Goal: Task Accomplishment & Management: Complete application form

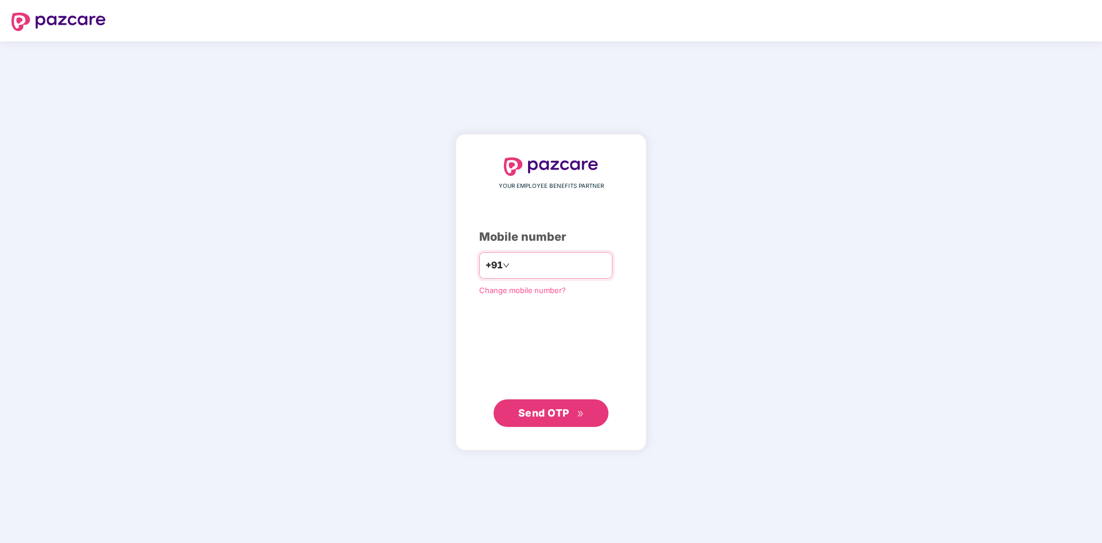
click at [552, 259] on input "number" at bounding box center [559, 265] width 94 height 18
type input "**********"
click at [542, 414] on span "Send OTP" at bounding box center [543, 412] width 51 height 12
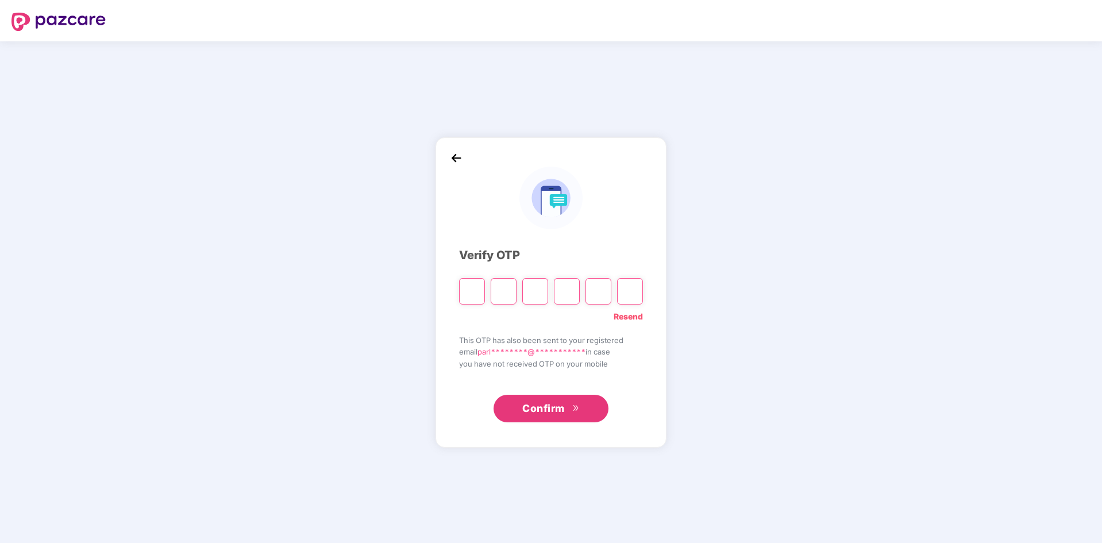
type input "*"
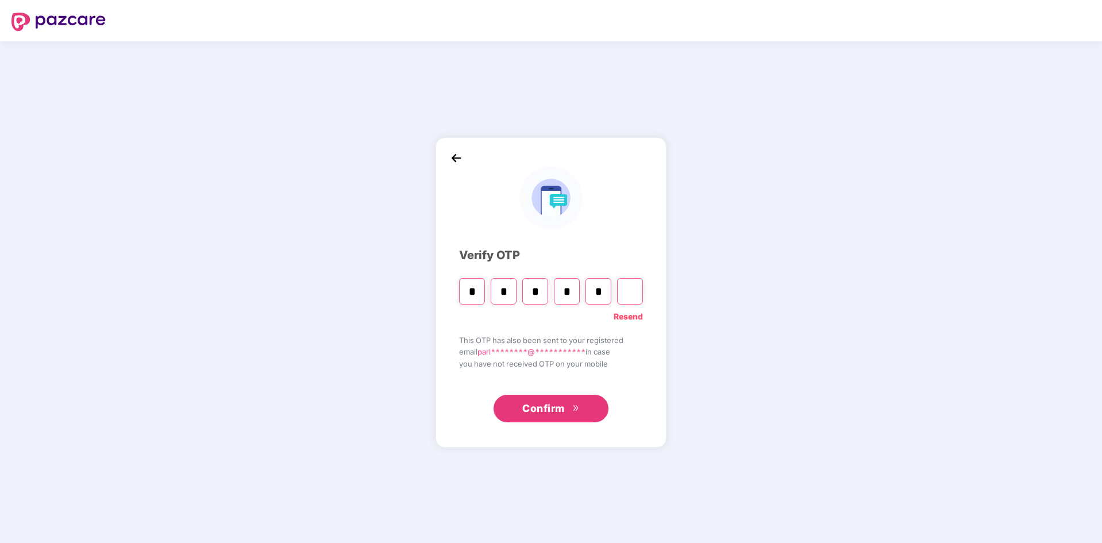
type input "*"
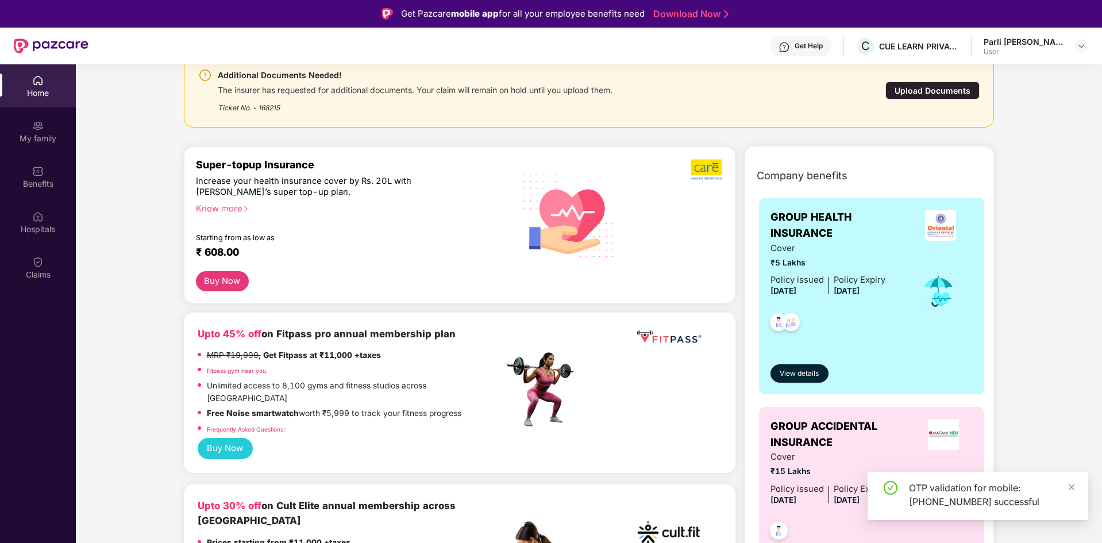
scroll to position [172, 0]
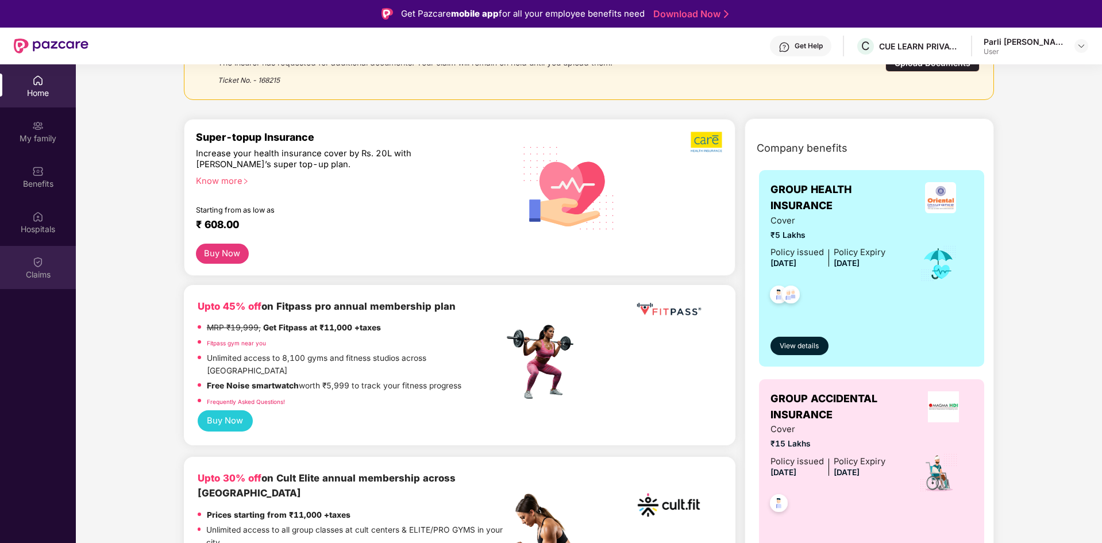
click at [38, 251] on div "Claims" at bounding box center [38, 267] width 76 height 43
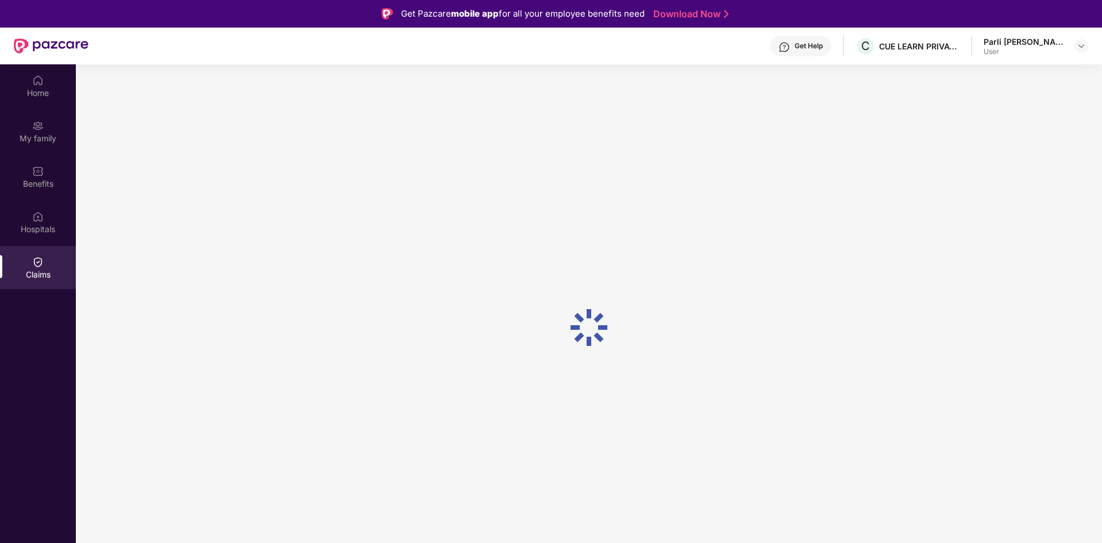
scroll to position [0, 0]
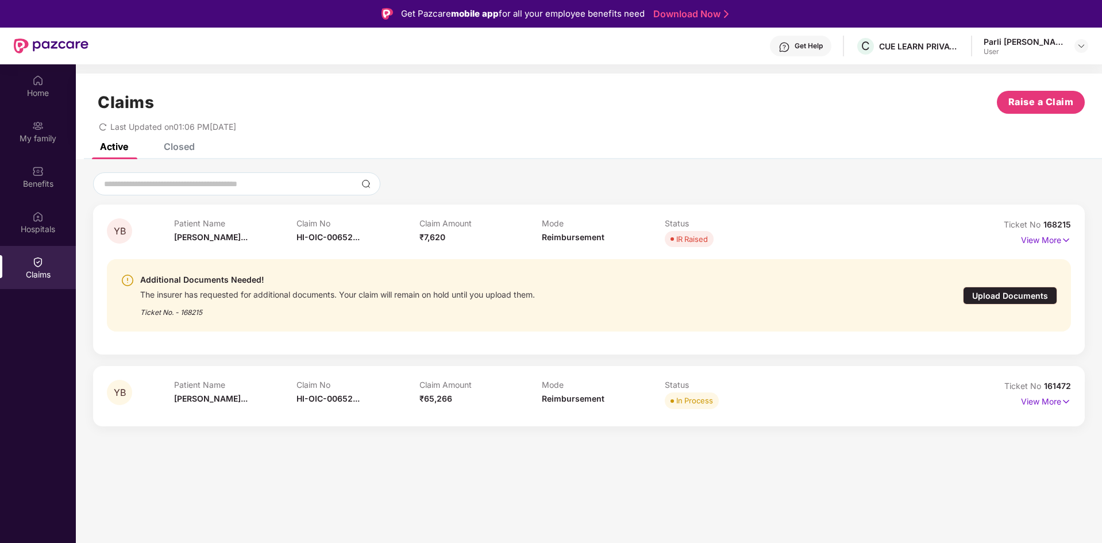
click at [1029, 295] on div "Upload Documents" at bounding box center [1010, 296] width 94 height 18
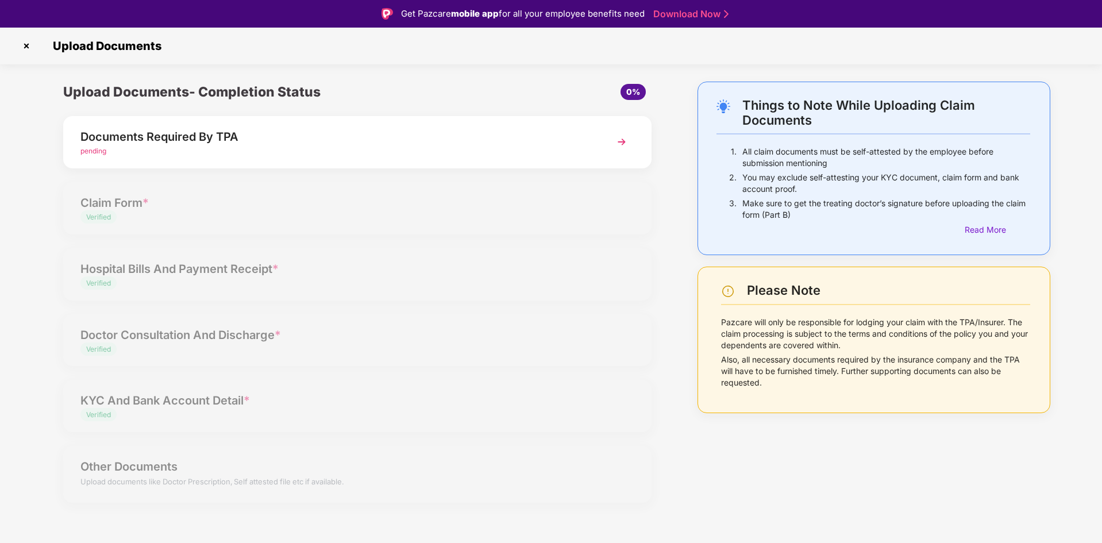
click at [624, 139] on img at bounding box center [621, 142] width 21 height 21
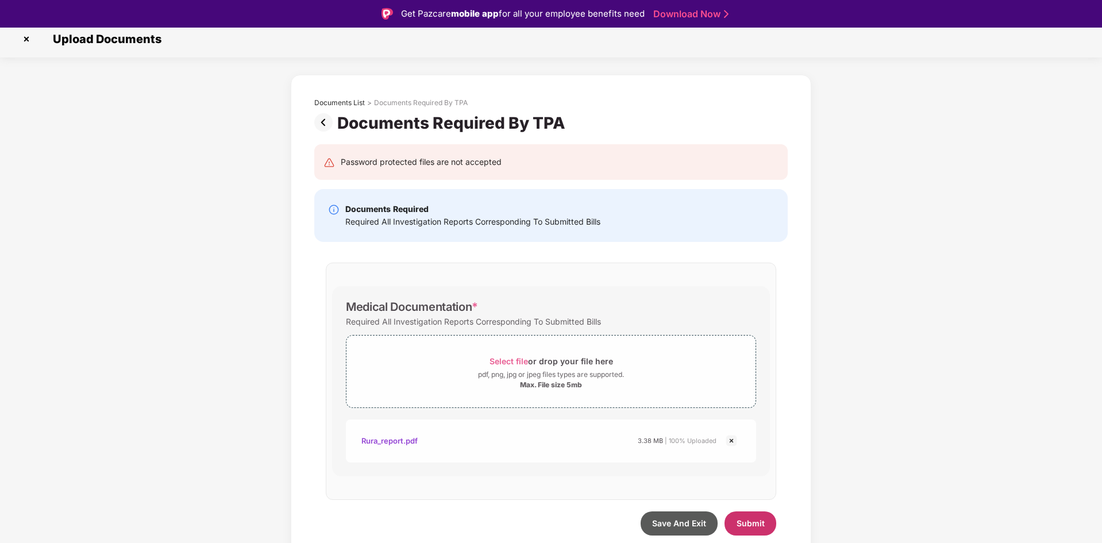
scroll to position [7, 0]
click at [746, 520] on span "Submit" at bounding box center [751, 523] width 28 height 10
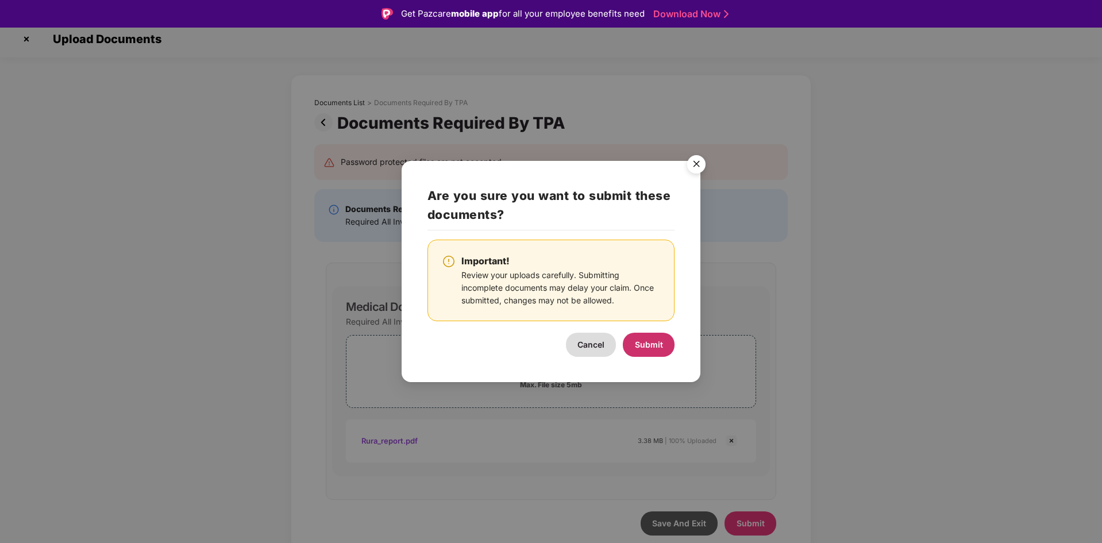
click at [655, 349] on button "Submit" at bounding box center [649, 345] width 52 height 24
